Goal: Information Seeking & Learning: Learn about a topic

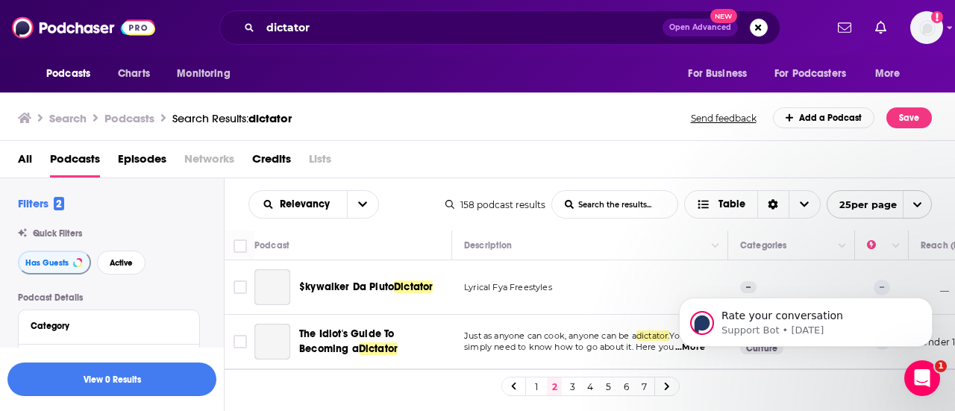
scroll to position [555, 0]
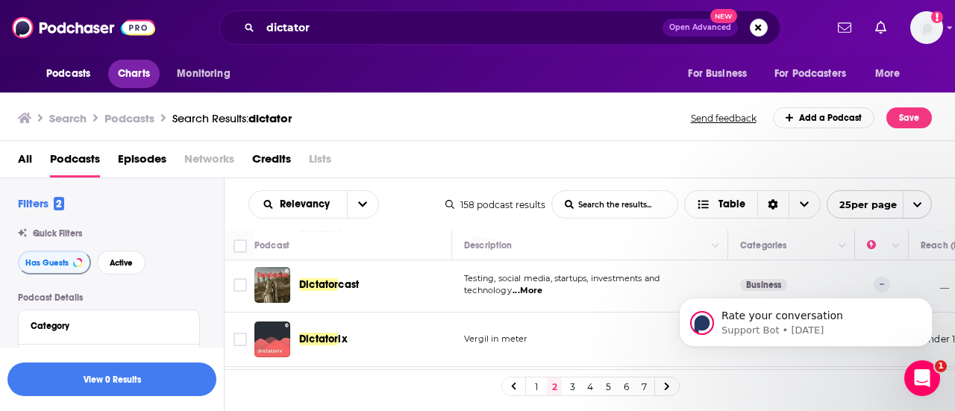
click at [134, 66] on span "Charts" at bounding box center [134, 73] width 32 height 21
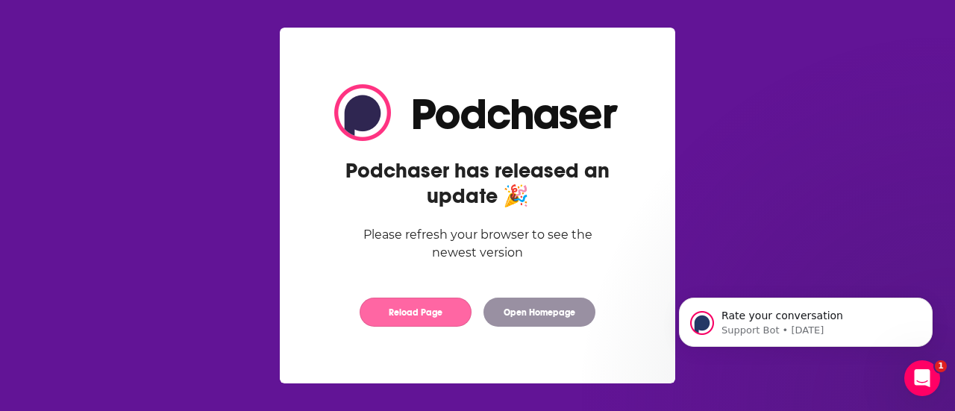
click at [430, 307] on button "Reload Page" at bounding box center [415, 312] width 112 height 29
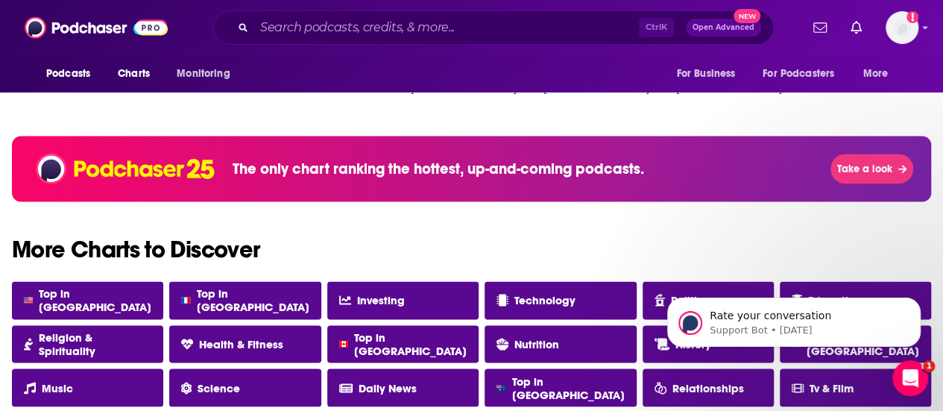
scroll to position [1348, 0]
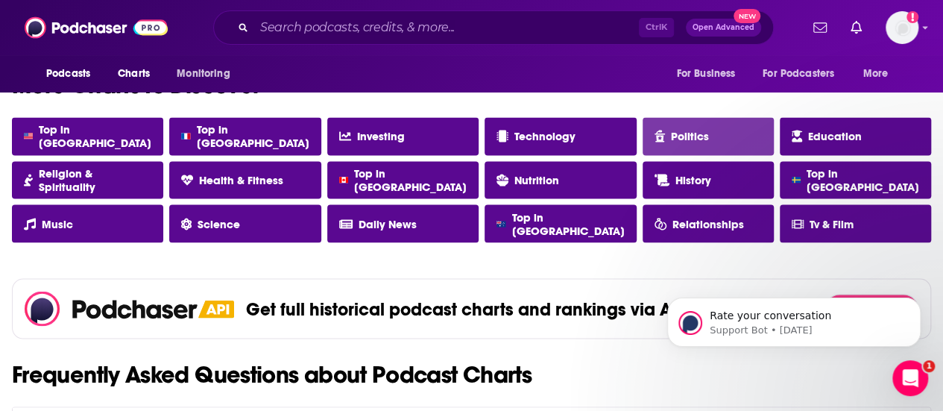
click at [691, 121] on link "Politics" at bounding box center [708, 136] width 131 height 38
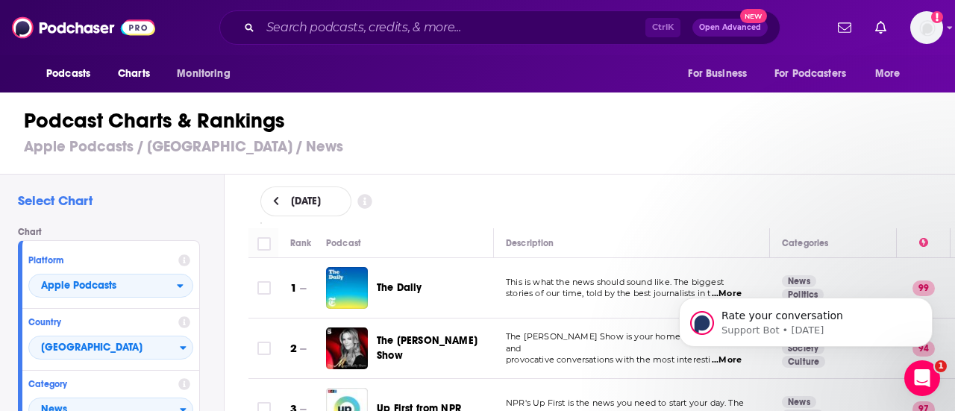
click at [838, 178] on div "August 15, 2025" at bounding box center [601, 202] width 731 height 54
click at [210, 321] on div "Chart Platform Apple Podcasts Country United States Category News" at bounding box center [115, 333] width 194 height 212
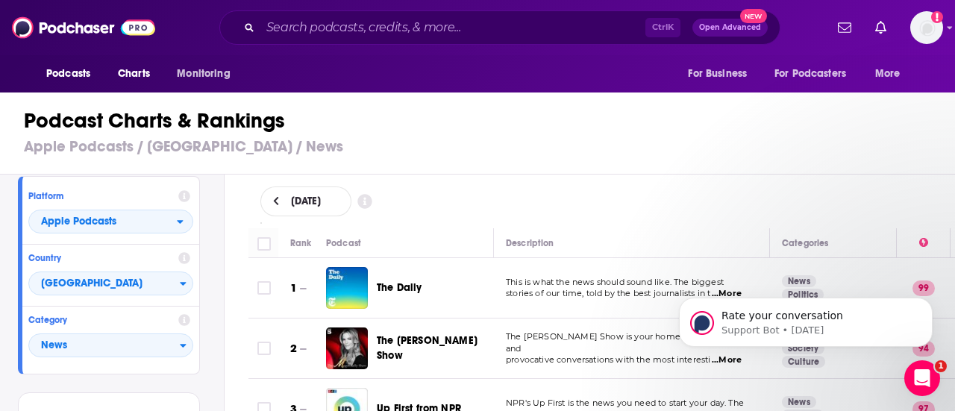
scroll to position [89, 0]
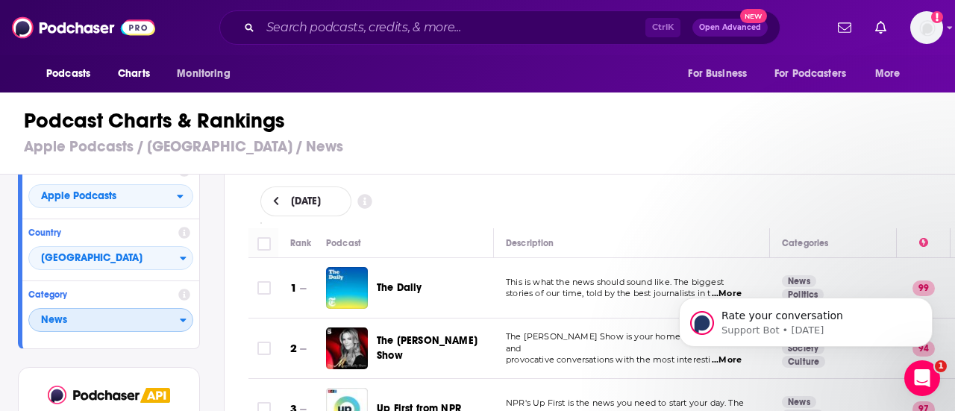
click at [160, 313] on span "News" at bounding box center [104, 320] width 151 height 25
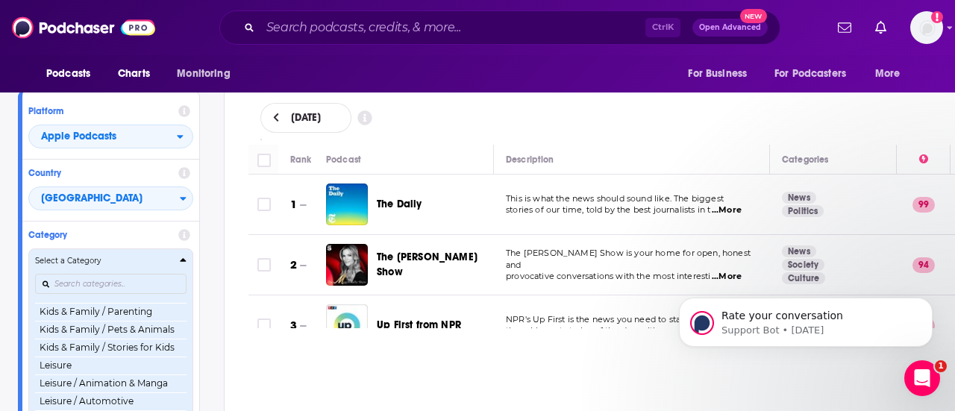
scroll to position [714, 0]
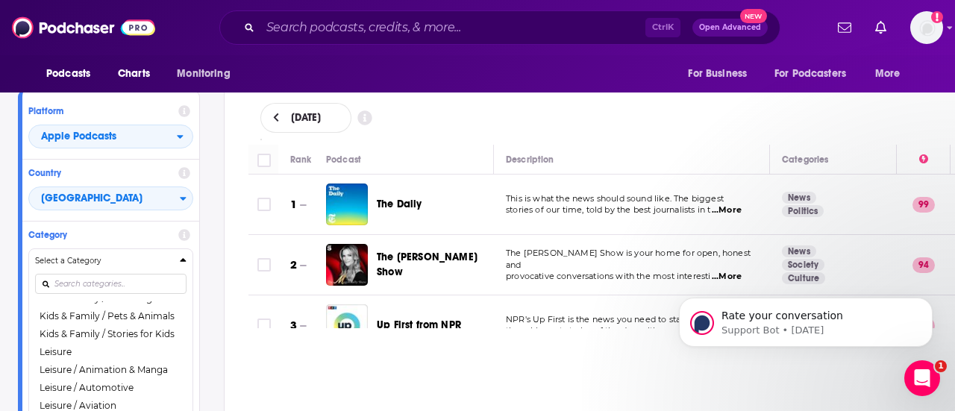
click at [210, 301] on div "Chart Platform Apple Podcasts Country United States Category Select a Category …" at bounding box center [115, 257] width 194 height 359
click at [928, 299] on icon "Dismiss notification" at bounding box center [928, 302] width 8 height 8
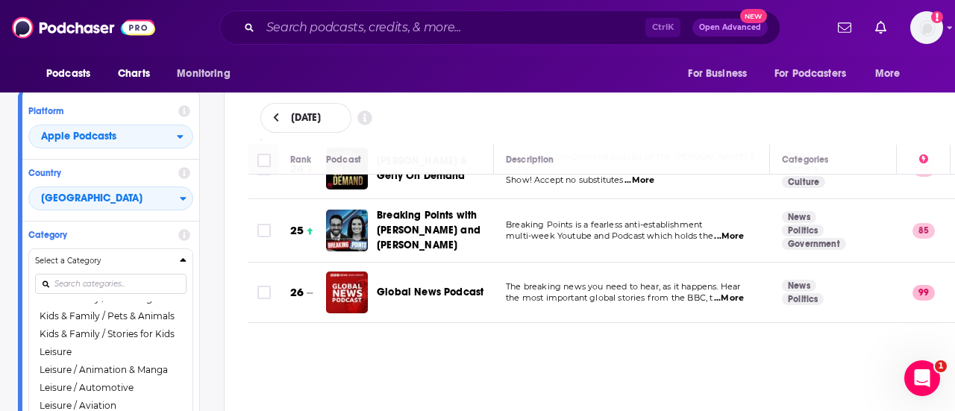
scroll to position [1471, 0]
